Goal: Task Accomplishment & Management: Complete application form

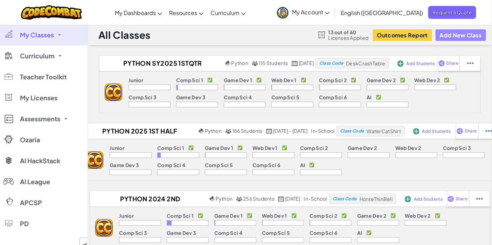
click at [463, 36] on button "Add New Class" at bounding box center [460, 35] width 50 height 12
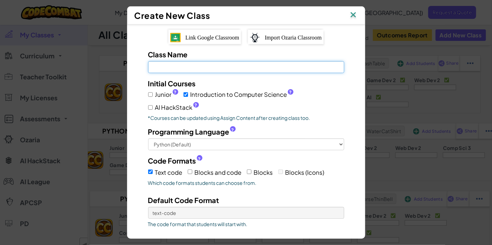
click at [206, 66] on input "Class Name Field is required" at bounding box center [246, 67] width 196 height 12
click at [191, 68] on input "Python SY2025 1stqtr DeskCrashTable" at bounding box center [246, 67] width 196 height 12
click at [247, 66] on input "Python SY2025 2ndqtr DeskCrashTable" at bounding box center [246, 67] width 196 height 12
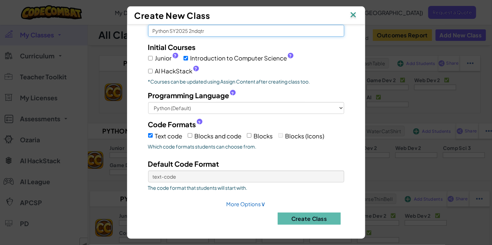
scroll to position [37, 0]
type input "Python SY2025 2ndqtr"
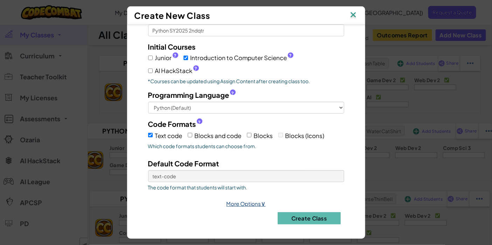
click at [246, 202] on link "More Options ∨" at bounding box center [245, 204] width 39 height 7
select select
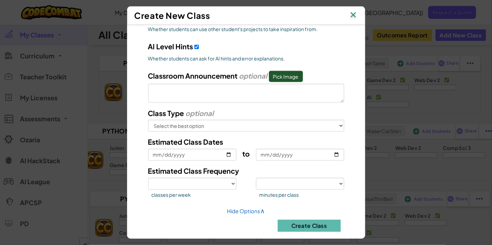
scroll to position [334, 0]
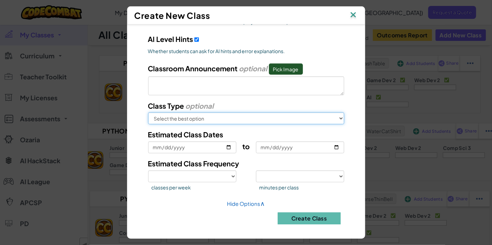
click at [239, 120] on select "Select the best option In School After School Online Camp Homeschool Other" at bounding box center [246, 119] width 196 height 12
select select "online"
click at [148, 113] on select "Select the best option In School After School Online Camp Homeschool Other" at bounding box center [246, 119] width 196 height 12
select select
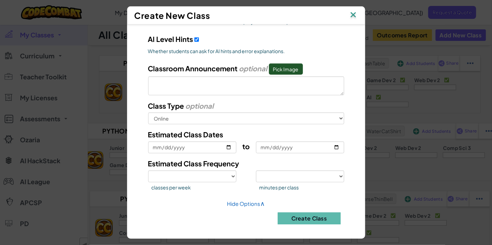
click at [300, 210] on div "Create Class" at bounding box center [246, 216] width 206 height 17
click at [298, 217] on button "Create Class" at bounding box center [309, 219] width 63 height 12
select select
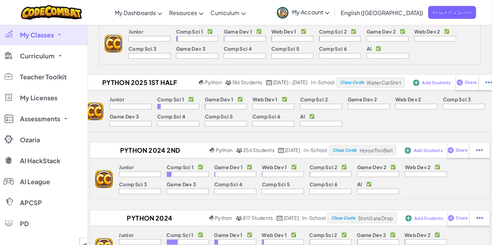
scroll to position [0, 0]
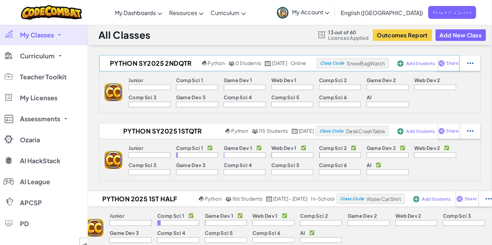
click at [373, 62] on span "SnowBagWatch" at bounding box center [366, 63] width 38 height 6
copy div "SnowBagWatch"
click at [473, 61] on img at bounding box center [470, 63] width 7 height 6
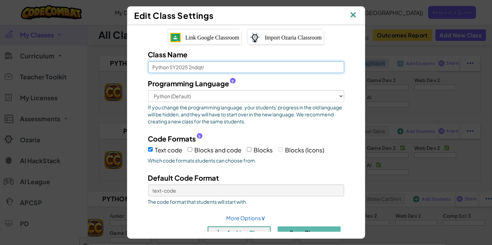
click at [219, 64] on input "Python SY2025 2ndqtr" at bounding box center [246, 67] width 196 height 12
paste input "SnowBagWatch"
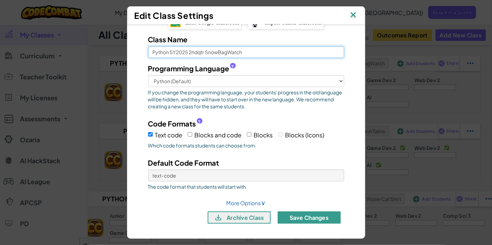
type input "Python SY2025 2ndqtr SnowBagWatch"
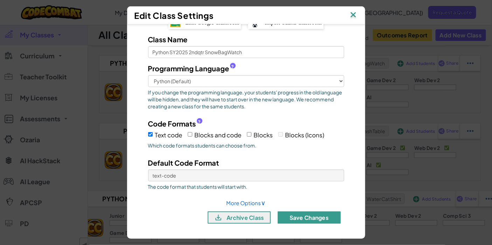
click at [319, 215] on button "Save Changes" at bounding box center [309, 218] width 63 height 12
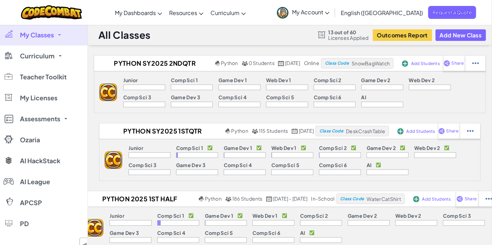
click at [329, 12] on span "My Account" at bounding box center [310, 11] width 37 height 7
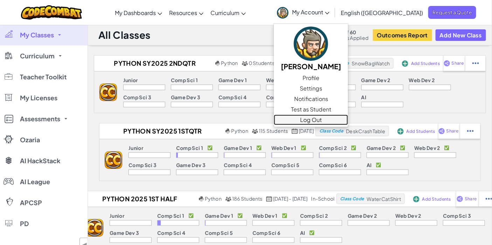
click at [347, 120] on link "Log Out" at bounding box center [311, 120] width 74 height 10
